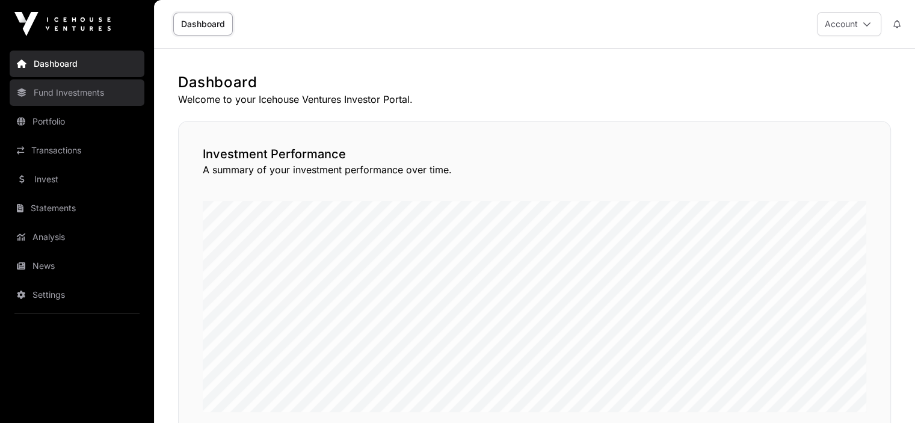
click at [74, 91] on link "Fund Investments" at bounding box center [77, 92] width 135 height 26
click at [34, 88] on link "Fund Investments" at bounding box center [77, 92] width 135 height 26
click at [63, 90] on link "Fund Investments" at bounding box center [77, 92] width 135 height 26
click at [19, 88] on icon at bounding box center [22, 92] width 10 height 8
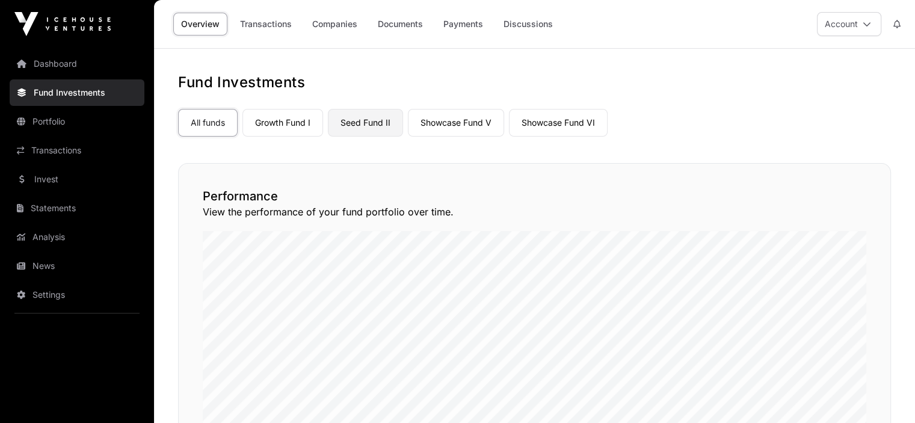
click at [371, 123] on link "Seed Fund II" at bounding box center [365, 123] width 75 height 28
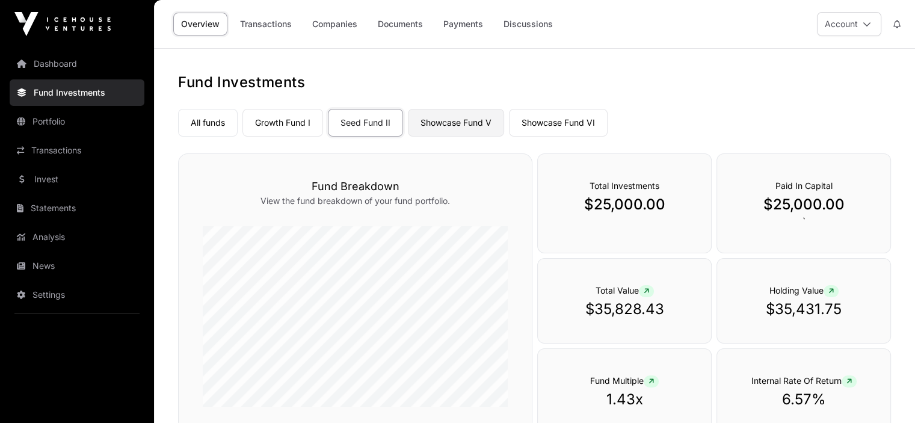
click at [438, 126] on link "Showcase Fund V" at bounding box center [456, 123] width 96 height 28
click at [575, 114] on link "Showcase Fund VI" at bounding box center [558, 123] width 99 height 28
click at [299, 120] on link "Growth Fund I" at bounding box center [282, 123] width 81 height 28
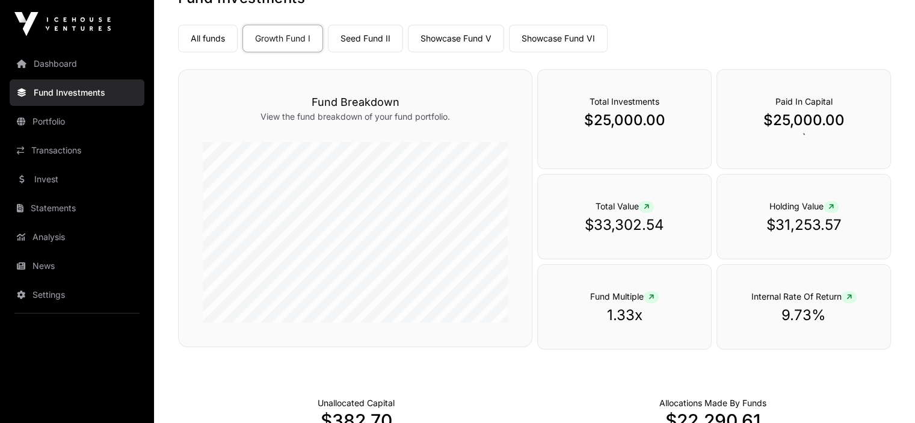
scroll to position [34, 0]
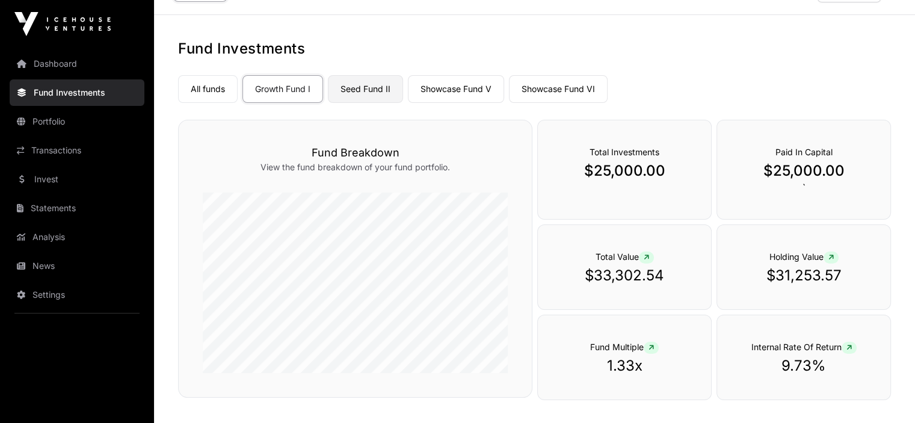
click at [364, 82] on link "Seed Fund II" at bounding box center [365, 89] width 75 height 28
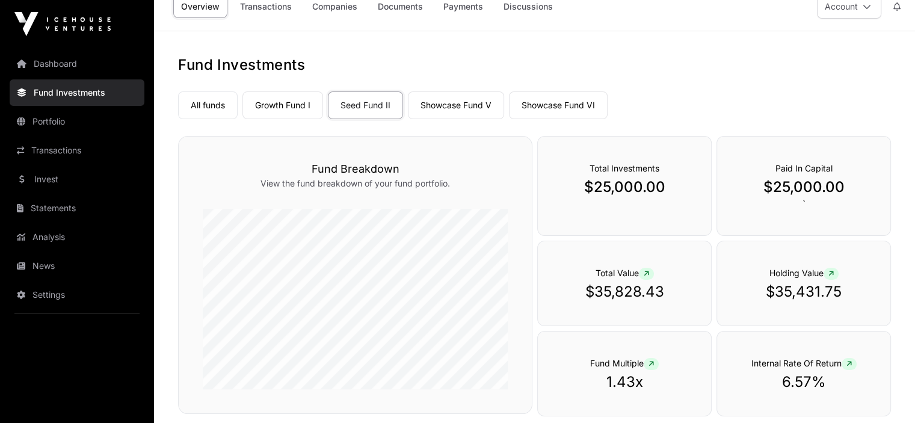
scroll to position [17, 0]
click at [67, 149] on link "Transactions" at bounding box center [77, 150] width 135 height 26
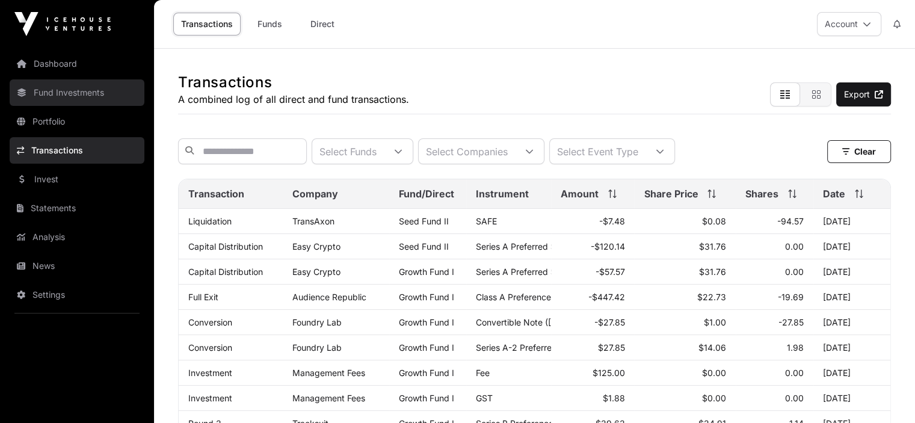
click at [36, 88] on link "Fund Investments" at bounding box center [77, 92] width 135 height 26
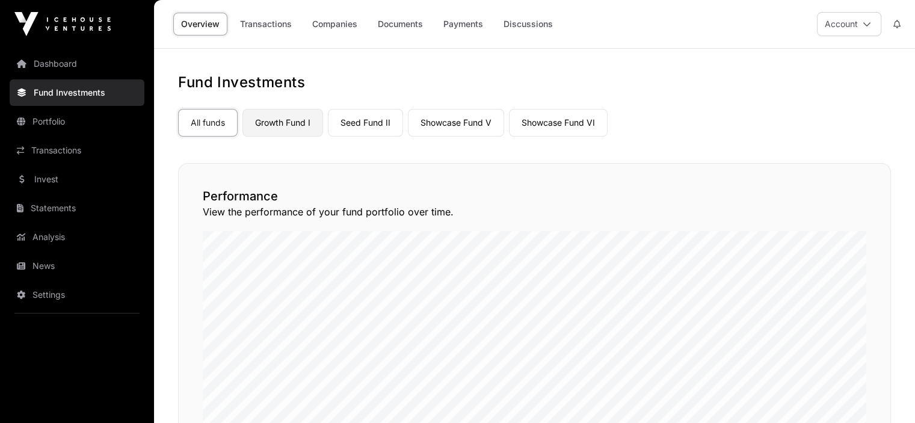
click at [299, 122] on link "Growth Fund I" at bounding box center [282, 123] width 81 height 28
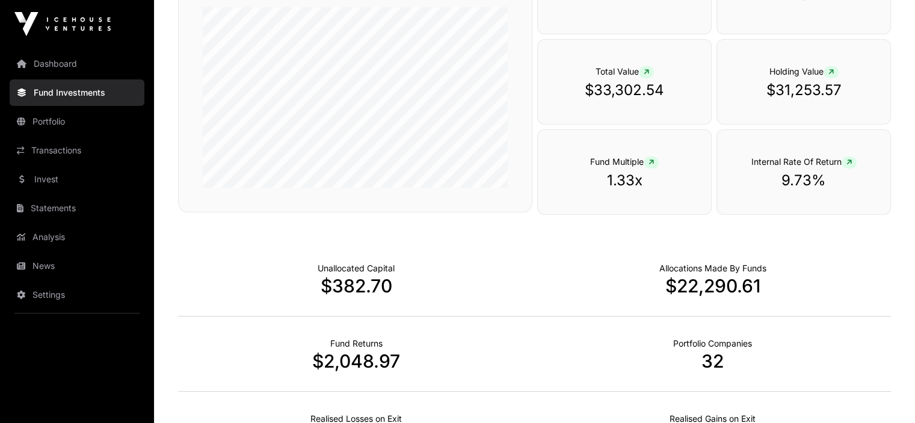
scroll to position [217, 0]
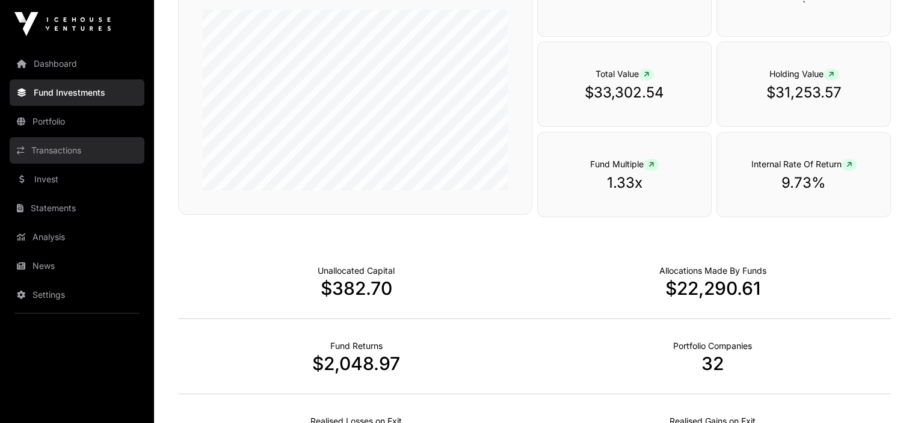
click at [66, 149] on link "Transactions" at bounding box center [77, 150] width 135 height 26
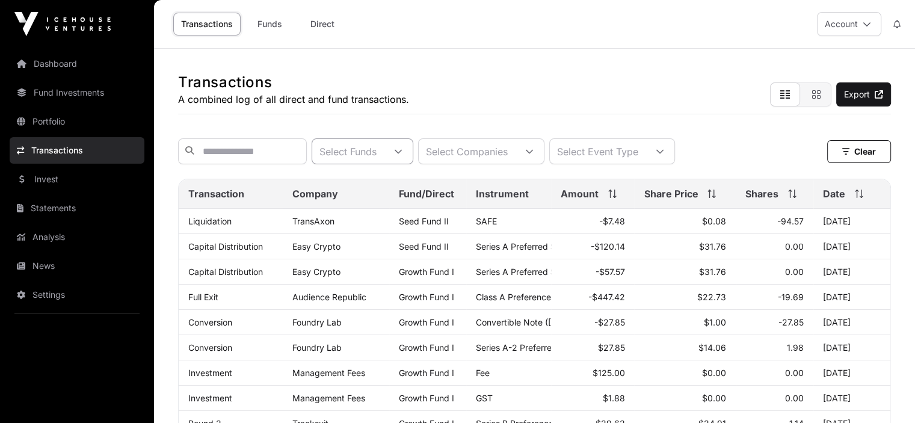
click at [402, 156] on icon at bounding box center [398, 151] width 8 height 8
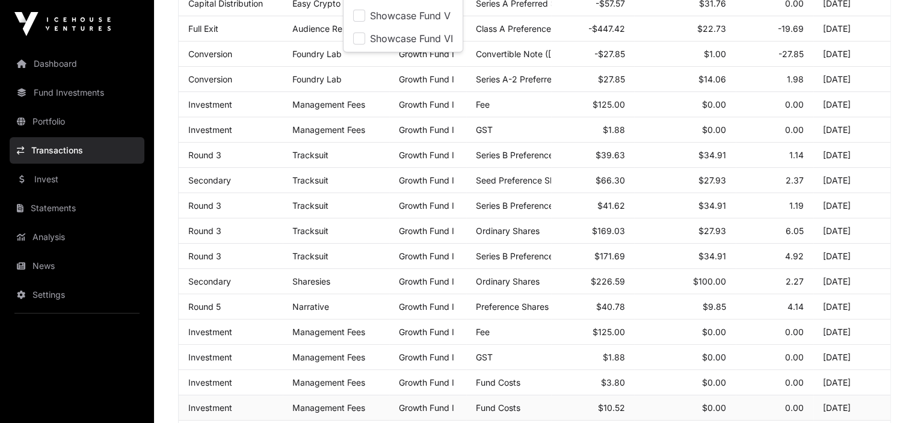
scroll to position [176, 0]
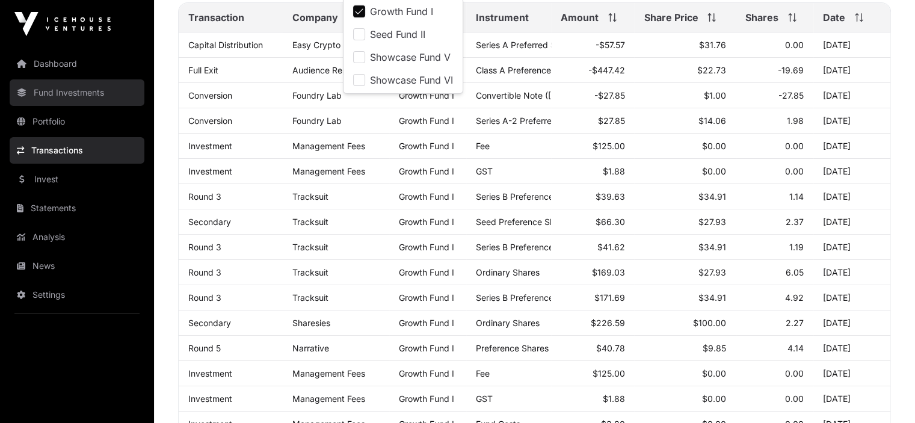
click at [55, 88] on link "Fund Investments" at bounding box center [77, 92] width 135 height 26
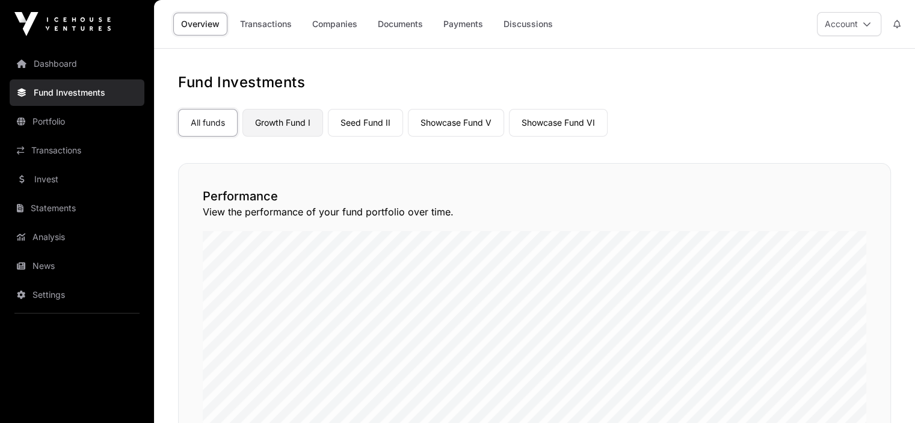
click at [273, 126] on link "Growth Fund I" at bounding box center [282, 123] width 81 height 28
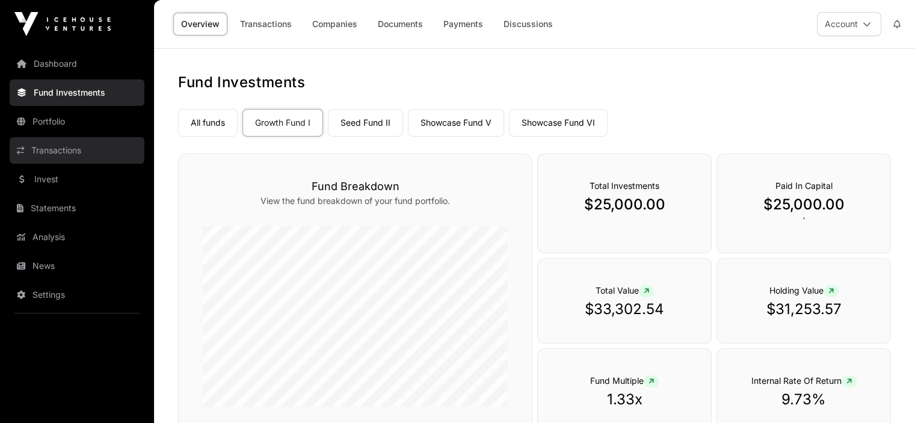
click at [55, 155] on link "Transactions" at bounding box center [77, 150] width 135 height 26
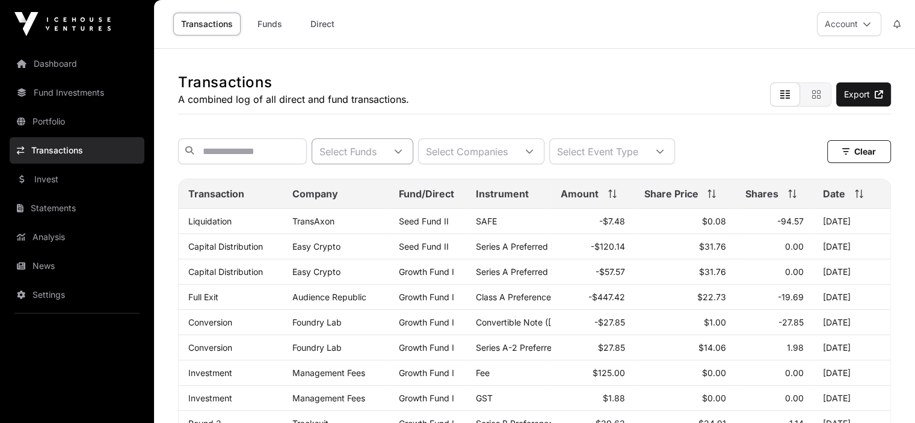
click at [384, 159] on div "Select Funds" at bounding box center [348, 151] width 72 height 25
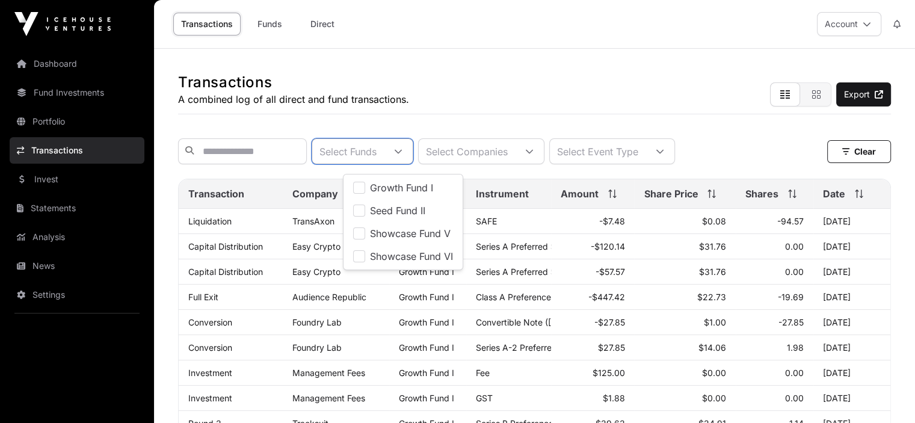
scroll to position [12, 7]
click at [424, 185] on span "Growth Fund I" at bounding box center [401, 188] width 63 height 10
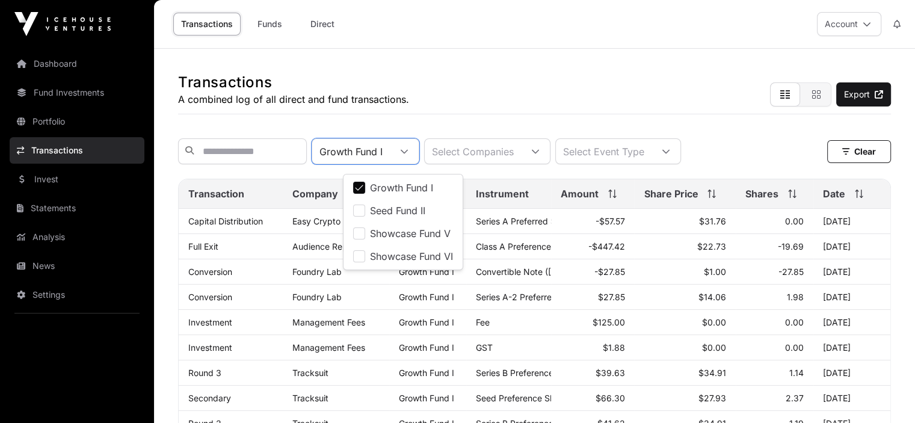
click at [782, 147] on div "Growth Fund I Select Companies Select Event Type Clear" at bounding box center [534, 151] width 713 height 26
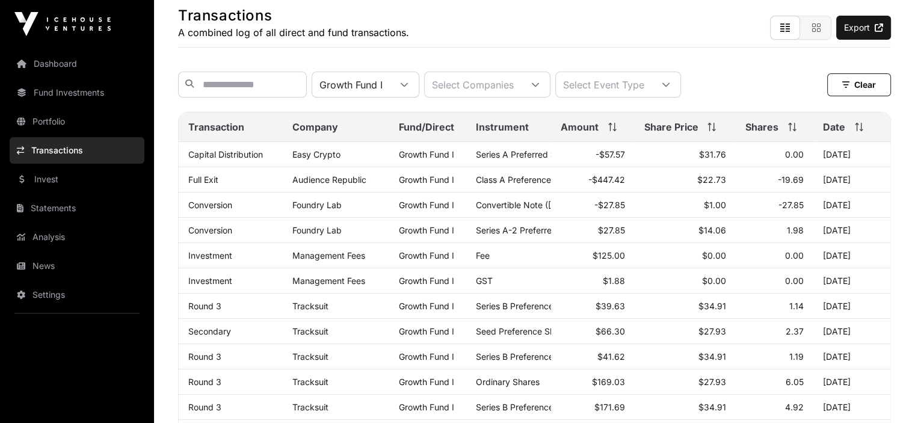
scroll to position [0, 0]
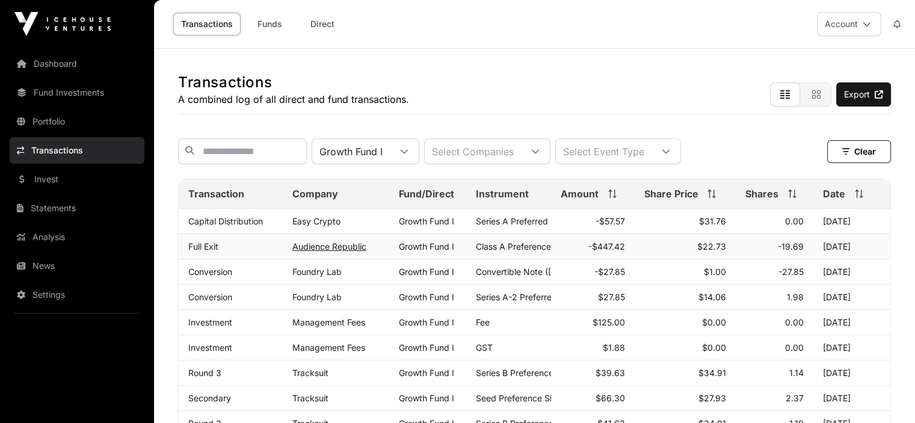
click at [336, 251] on link "Audience Republic" at bounding box center [329, 246] width 74 height 10
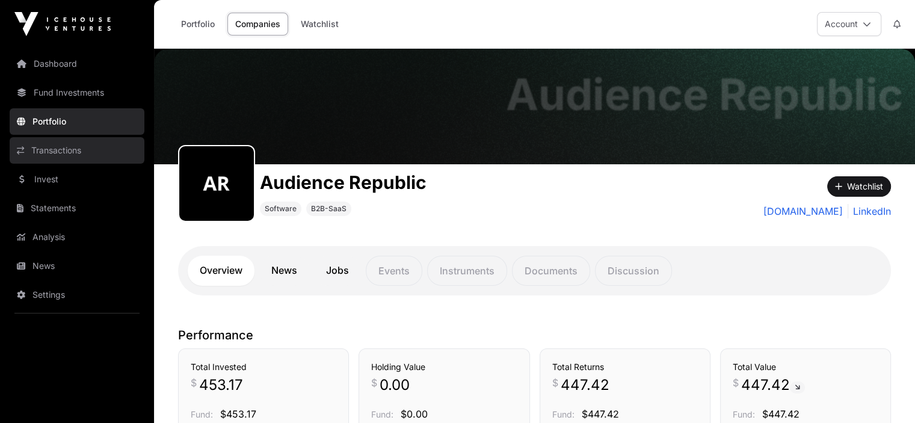
click at [27, 143] on link "Transactions" at bounding box center [77, 150] width 135 height 26
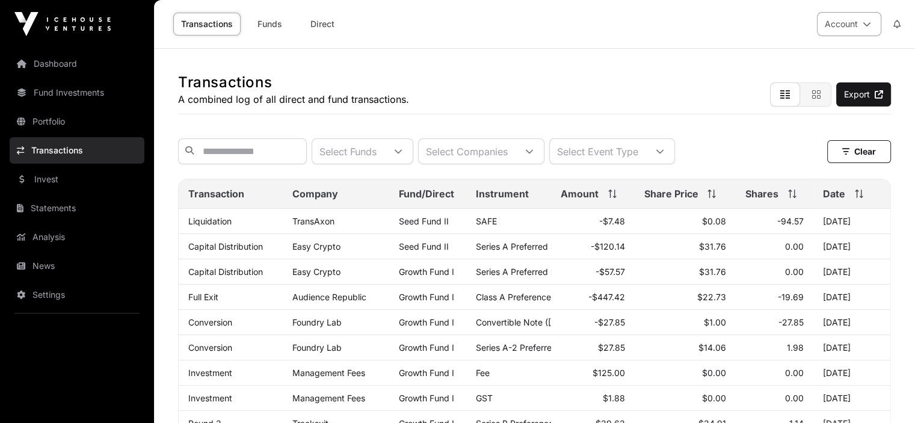
click at [871, 21] on button "Account" at bounding box center [849, 24] width 64 height 24
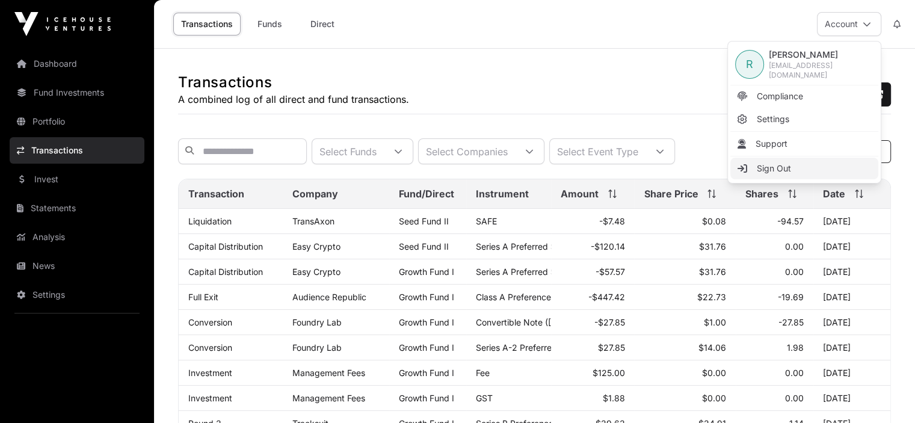
click at [791, 167] on link "Sign Out" at bounding box center [804, 169] width 148 height 22
